Goal: Find specific page/section: Find specific page/section

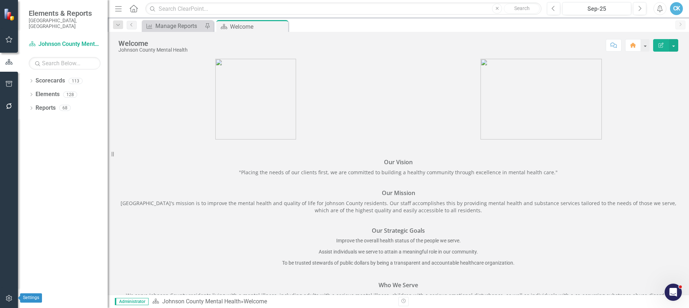
click at [10, 296] on icon "button" at bounding box center [9, 298] width 6 height 6
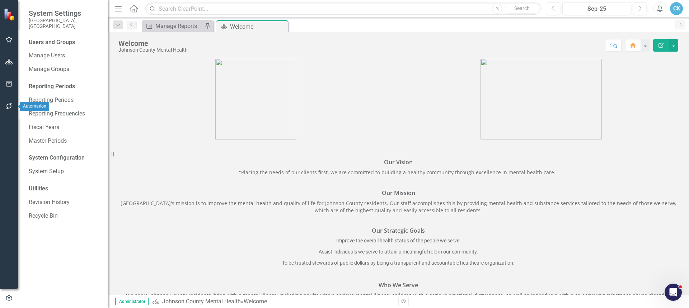
click at [8, 103] on button "button" at bounding box center [9, 106] width 16 height 15
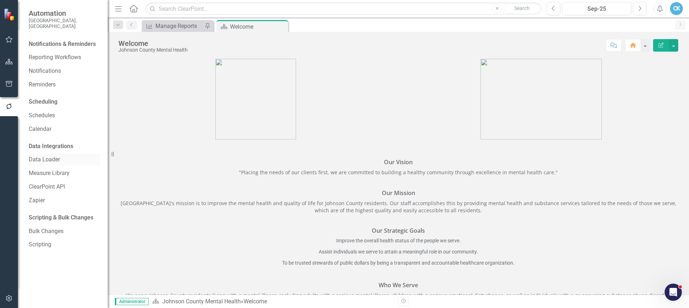
click at [52, 156] on link "Data Loader" at bounding box center [65, 160] width 72 height 8
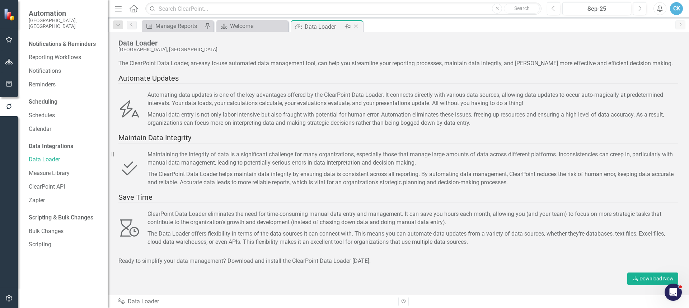
click at [310, 28] on div "Data Loader" at bounding box center [324, 26] width 38 height 9
click at [245, 29] on div "Welcome" at bounding box center [253, 26] width 47 height 9
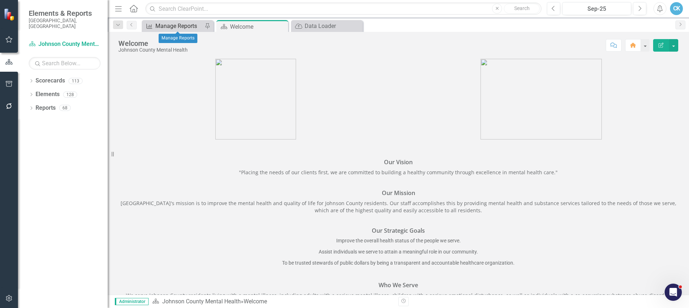
click at [198, 25] on div "Manage Reports" at bounding box center [178, 26] width 47 height 9
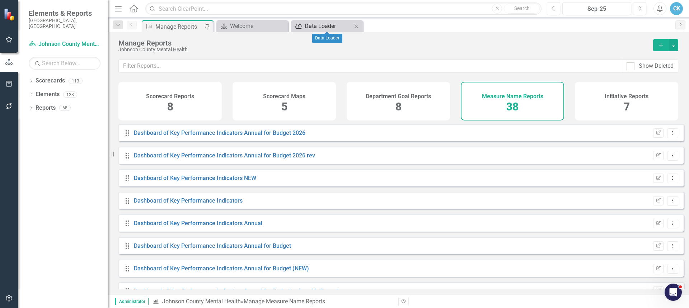
click at [319, 28] on div "Data Loader" at bounding box center [328, 26] width 47 height 9
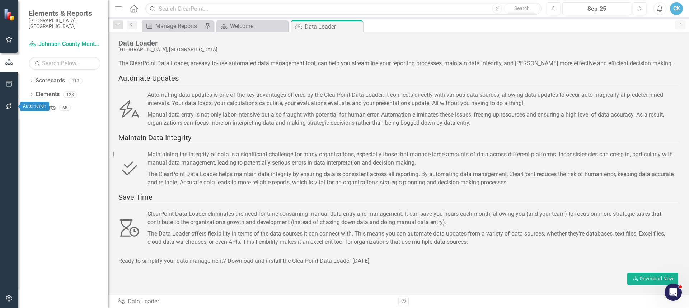
click at [7, 105] on icon "button" at bounding box center [9, 106] width 6 height 6
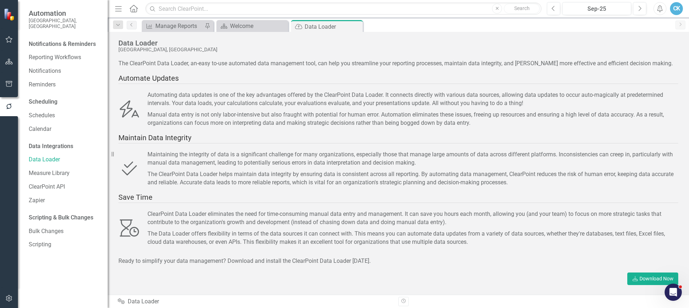
click at [148, 79] on div "Automate Updates" at bounding box center [398, 78] width 560 height 11
drag, startPoint x: 149, startPoint y: 142, endPoint x: 141, endPoint y: 164, distance: 23.4
click at [149, 142] on div "Maintain Data Integrity" at bounding box center [398, 138] width 560 height 11
click at [387, 263] on div "Ready to simplify your data management? Download and install the ClearPoint Dat…" at bounding box center [398, 261] width 560 height 8
click at [9, 299] on icon "button" at bounding box center [9, 299] width 8 height 6
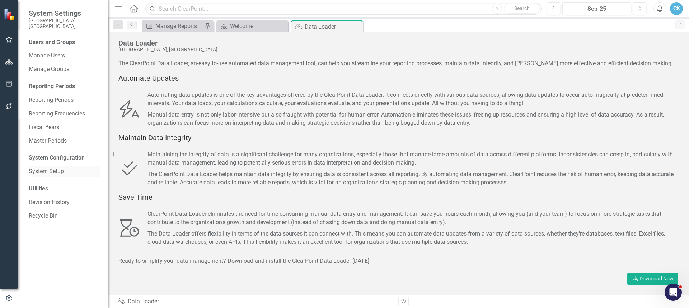
click at [43, 168] on link "System Setup" at bounding box center [65, 172] width 72 height 8
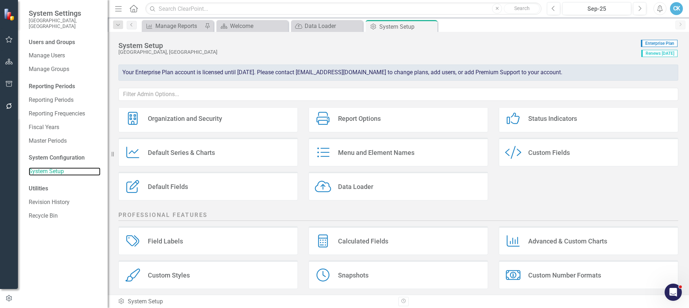
scroll to position [8, 0]
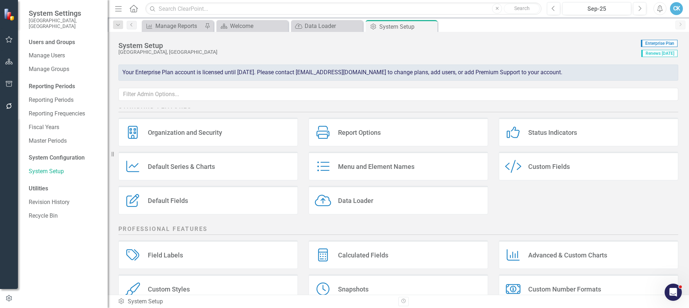
click at [357, 203] on div "Data Loader" at bounding box center [355, 201] width 35 height 8
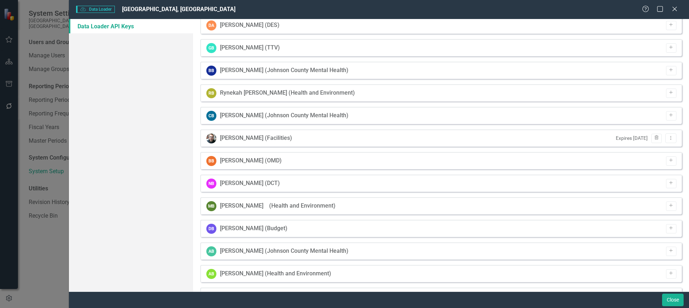
scroll to position [0, 0]
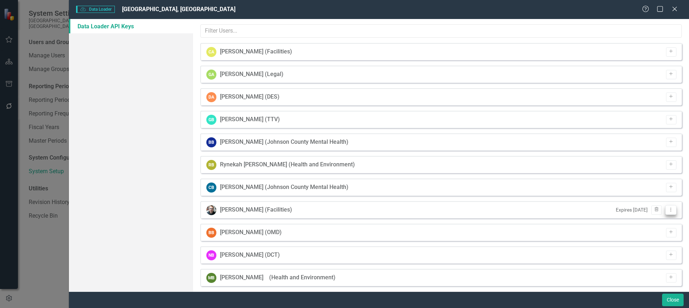
click at [668, 209] on icon "Dropdown Menu" at bounding box center [671, 209] width 6 height 5
click at [271, 211] on div "[PERSON_NAME] (Facilities)" at bounding box center [256, 210] width 72 height 8
click at [674, 8] on icon "Close" at bounding box center [674, 8] width 9 height 7
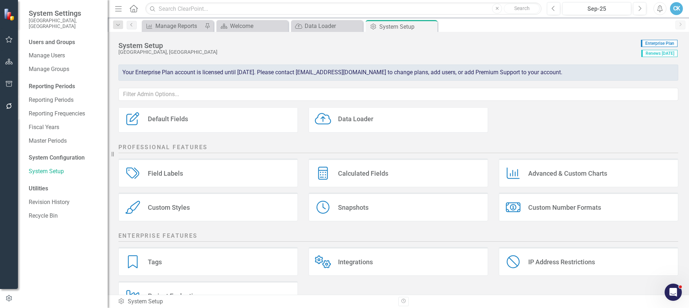
scroll to position [116, 0]
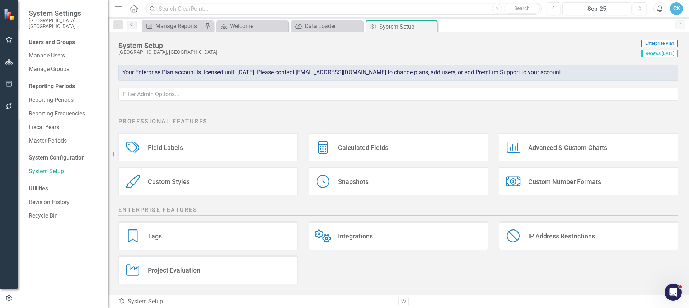
click at [415, 280] on div "Tags Tags Integrations Integrations IP Address Restrictions IP Address Restrict…" at bounding box center [398, 255] width 570 height 68
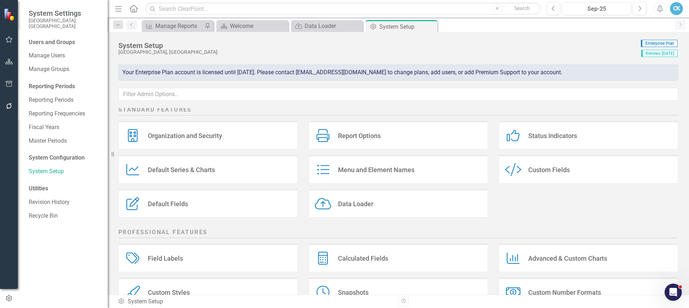
scroll to position [0, 0]
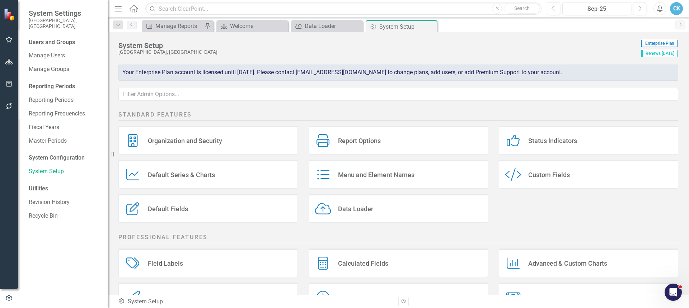
click at [355, 209] on div "Data Loader" at bounding box center [355, 209] width 35 height 8
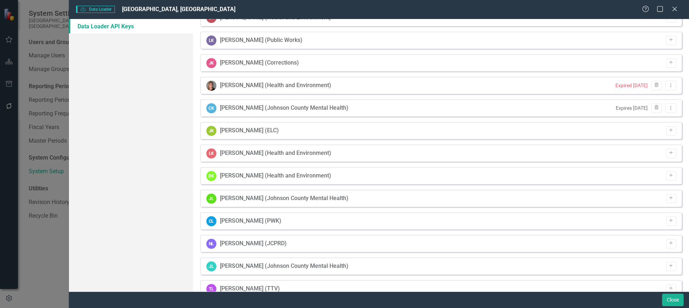
scroll to position [1220, 0]
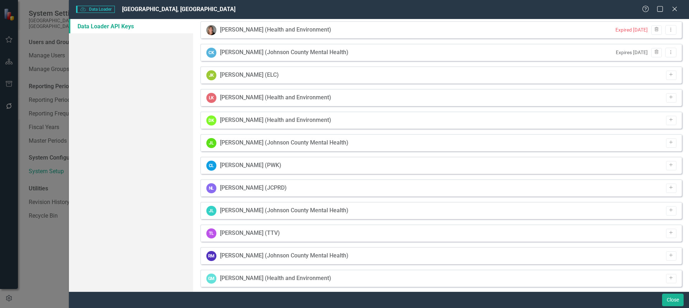
click at [235, 53] on div "[PERSON_NAME] (Johnson County Mental Health)" at bounding box center [284, 52] width 128 height 8
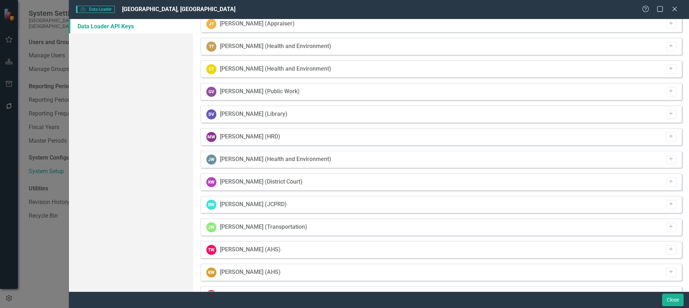
scroll to position [2378, 0]
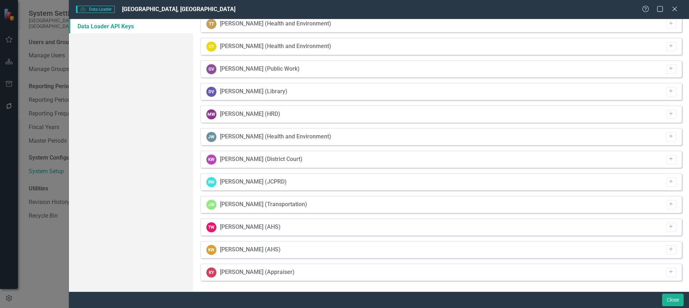
click at [119, 230] on div "Data Loader API Keys" at bounding box center [131, 155] width 124 height 273
click at [667, 296] on button "Close" at bounding box center [673, 300] width 22 height 13
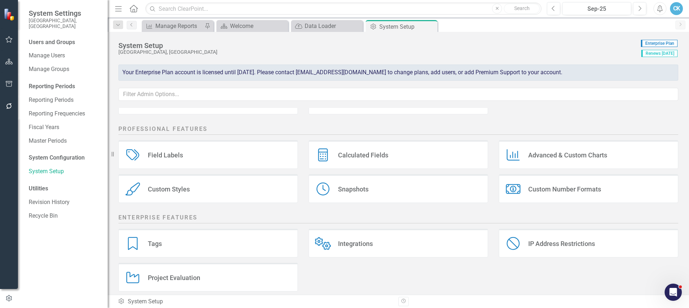
scroll to position [116, 0]
